Goal: Task Accomplishment & Management: Manage account settings

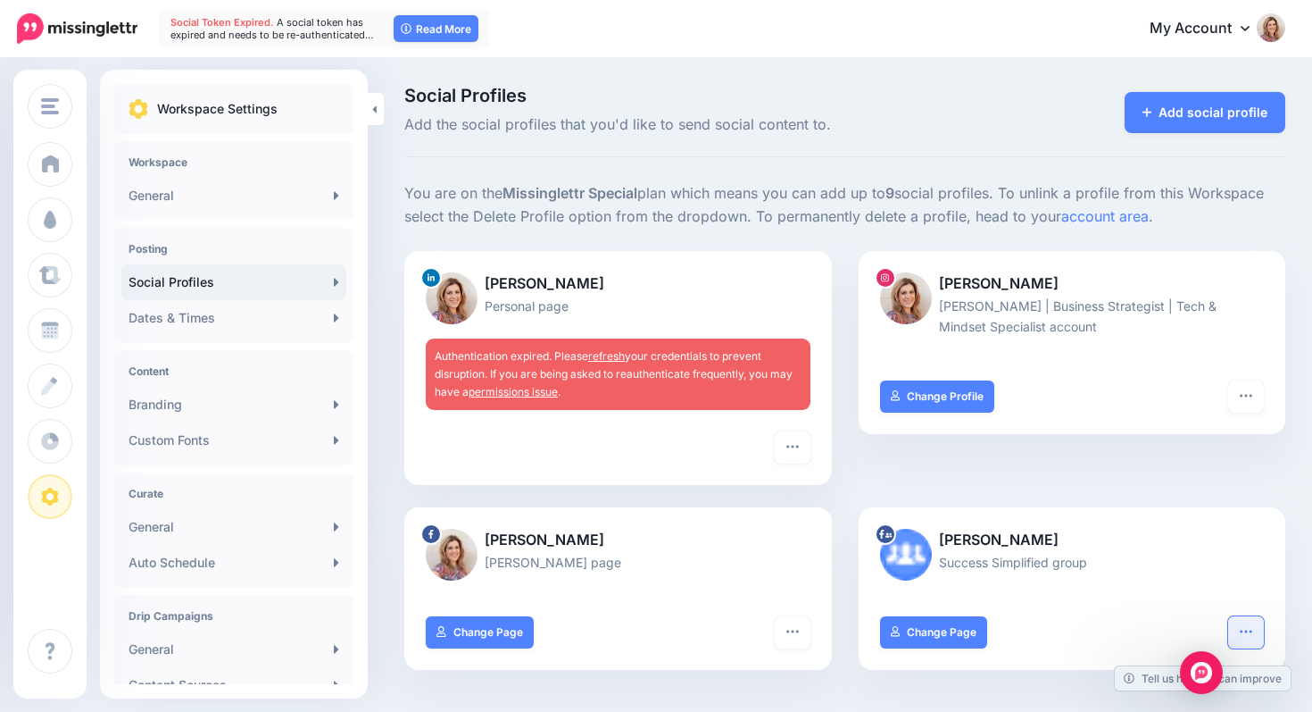
click at [1245, 626] on icon "button" at bounding box center [1246, 631] width 14 height 14
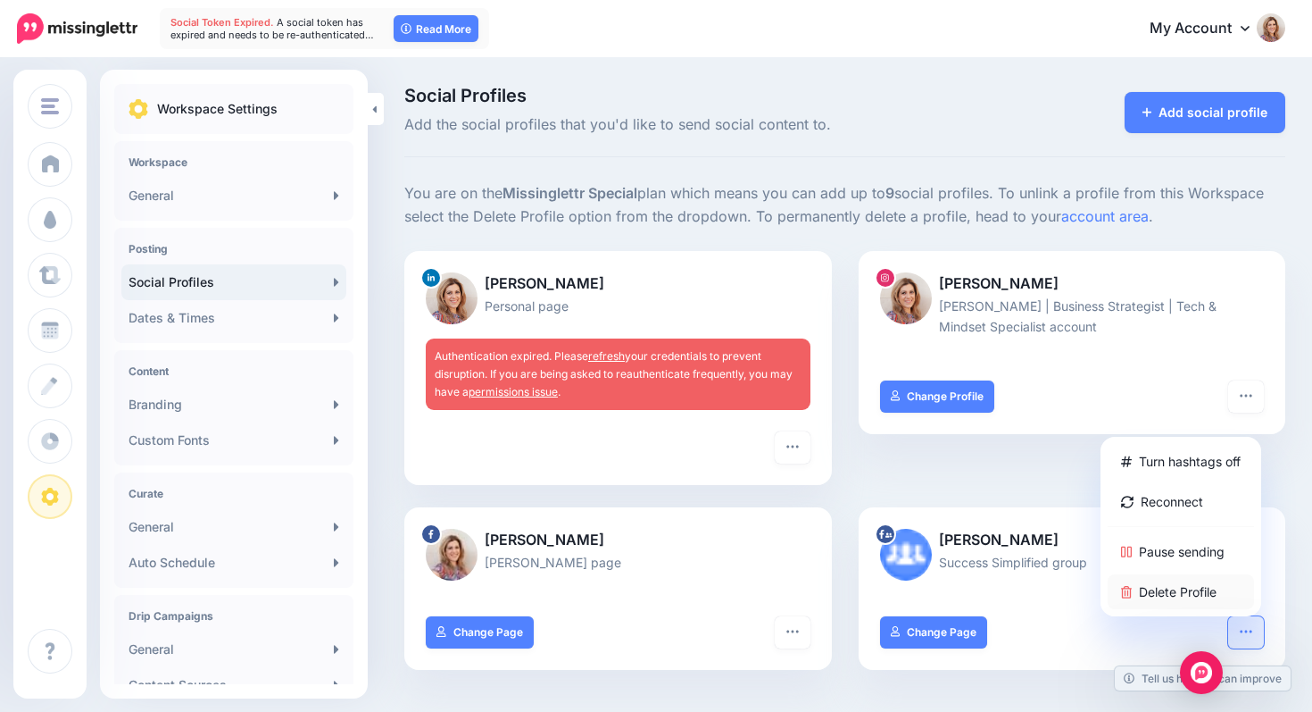
click at [1201, 586] on link "Delete Profile" at bounding box center [1181, 591] width 146 height 35
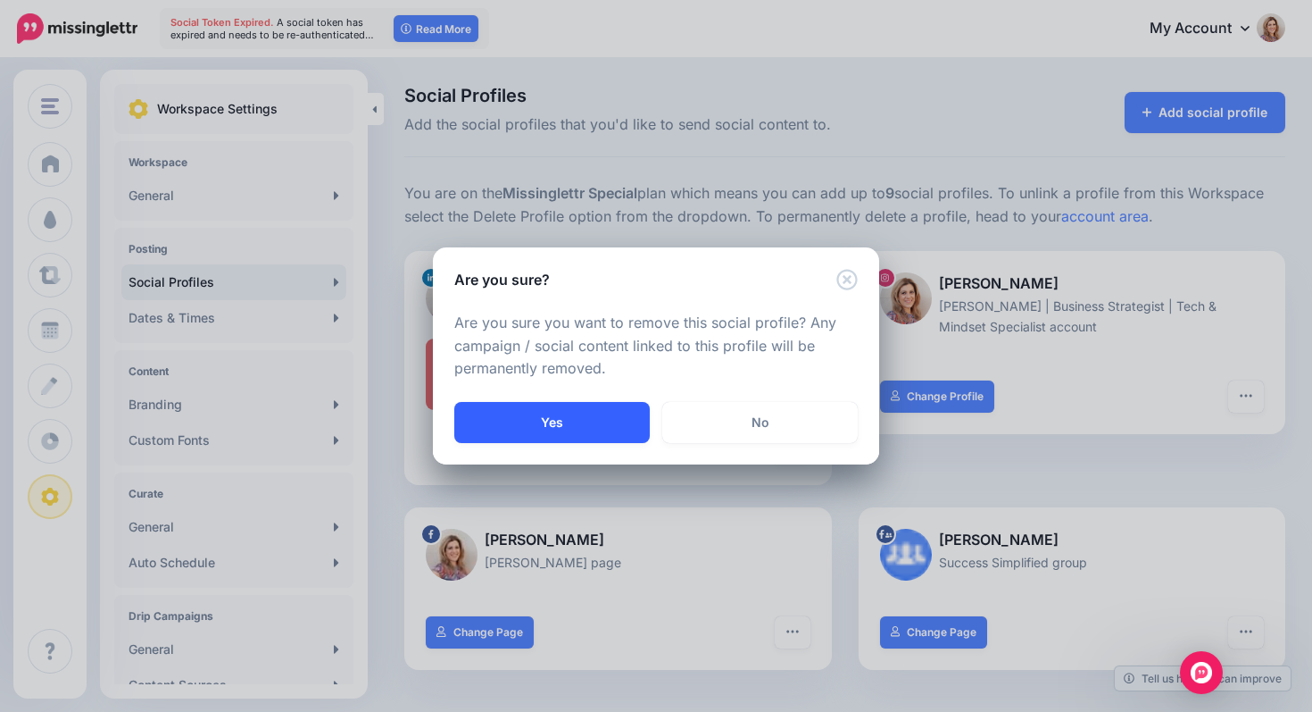
click at [619, 416] on button "Yes" at bounding box center [552, 422] width 196 height 41
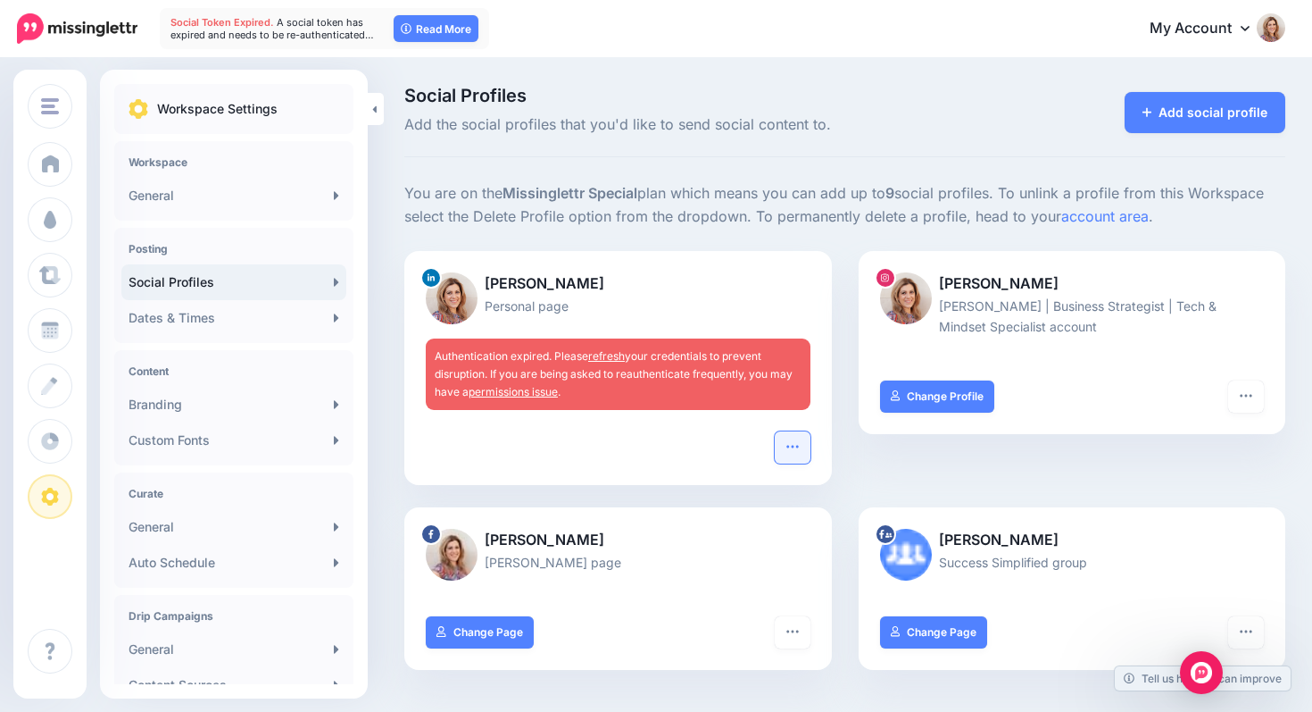
click at [797, 446] on icon "button" at bounding box center [793, 446] width 12 height 3
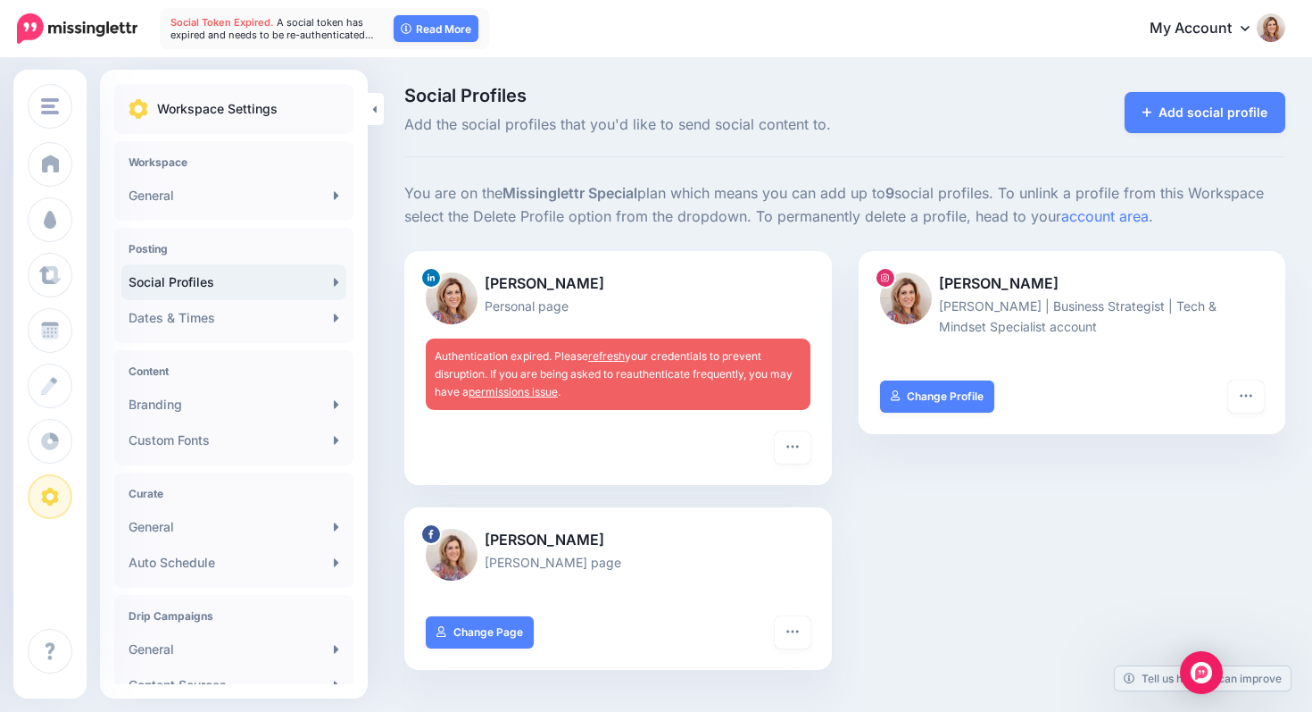
click at [620, 356] on link "refresh" at bounding box center [606, 355] width 37 height 13
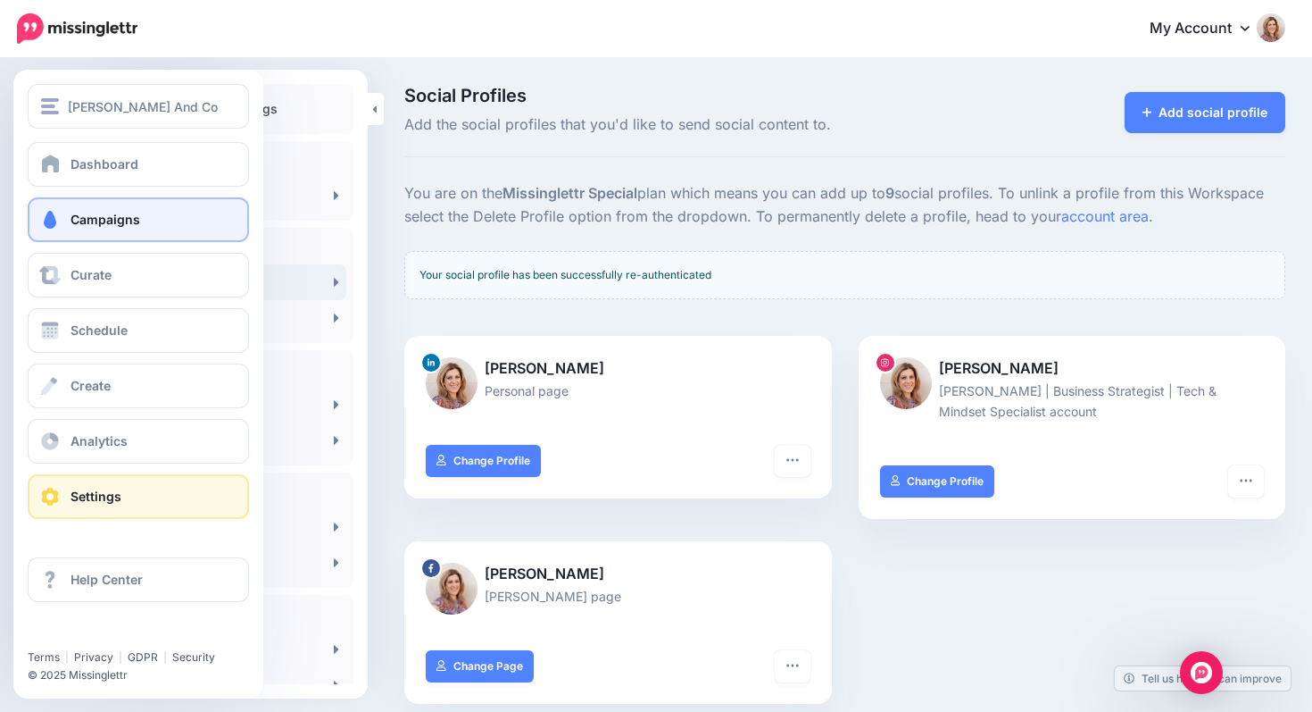
click at [71, 219] on span "Campaigns" at bounding box center [106, 219] width 70 height 15
